Goal: Find specific fact: Find specific page/section

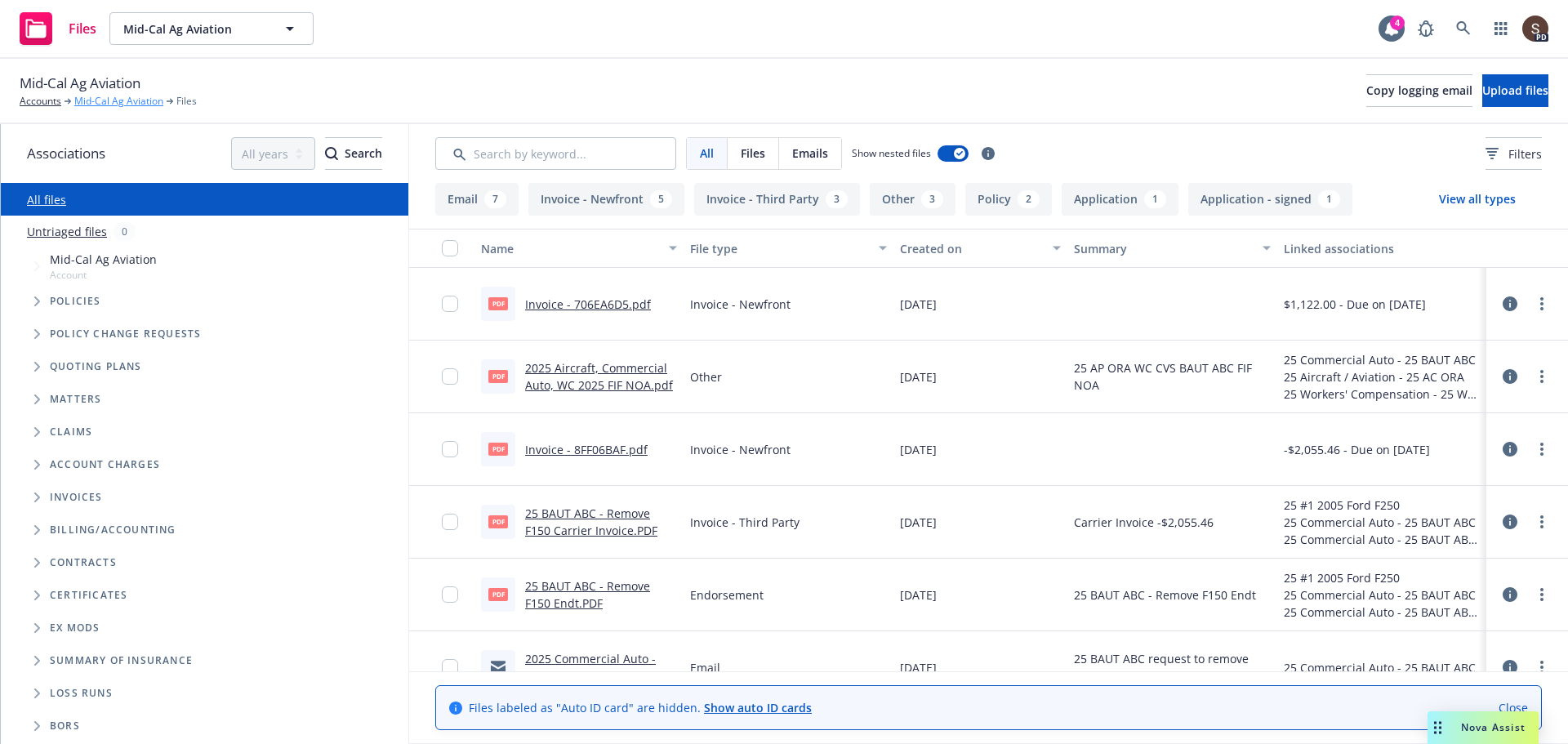
click at [105, 101] on link "Mid-Cal Ag Aviation" at bounding box center [118, 100] width 89 height 14
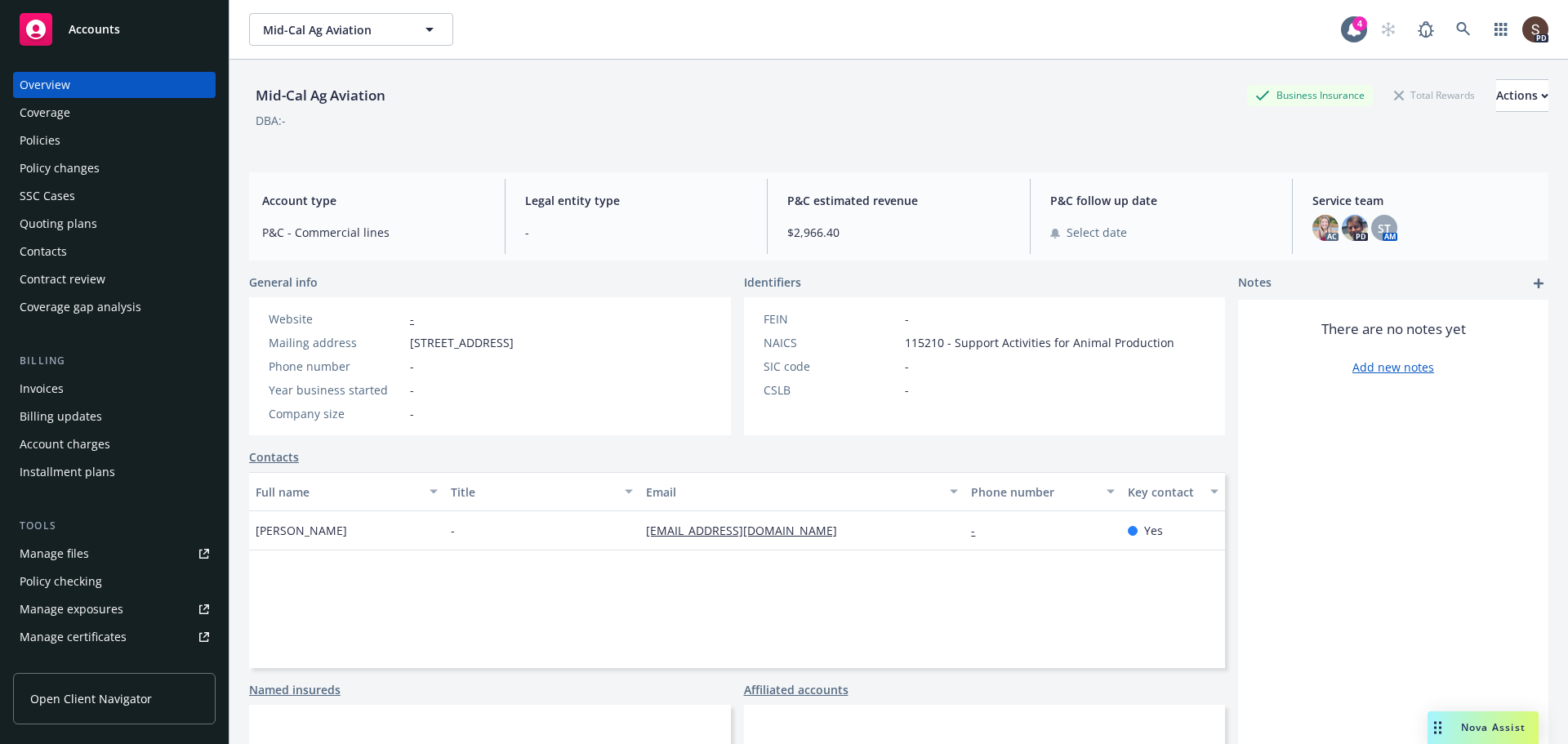
click at [54, 131] on div "Policies" at bounding box center [40, 140] width 41 height 26
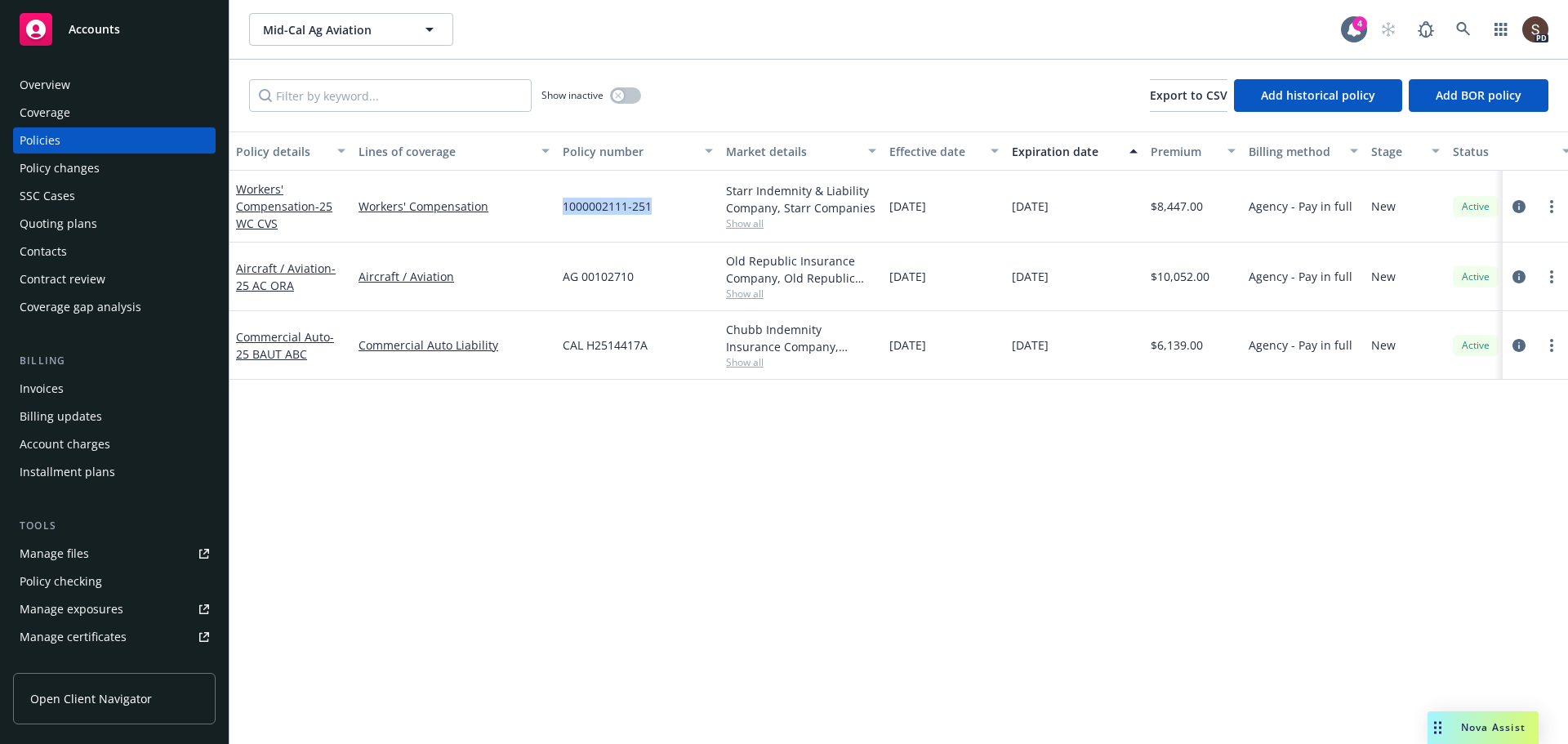
drag, startPoint x: 566, startPoint y: 207, endPoint x: 656, endPoint y: 202, distance: 90.1
click at [657, 202] on div "1000002111-251" at bounding box center [638, 207] width 163 height 72
copy span "1000002111-251"
